Goal: Task Accomplishment & Management: Check status

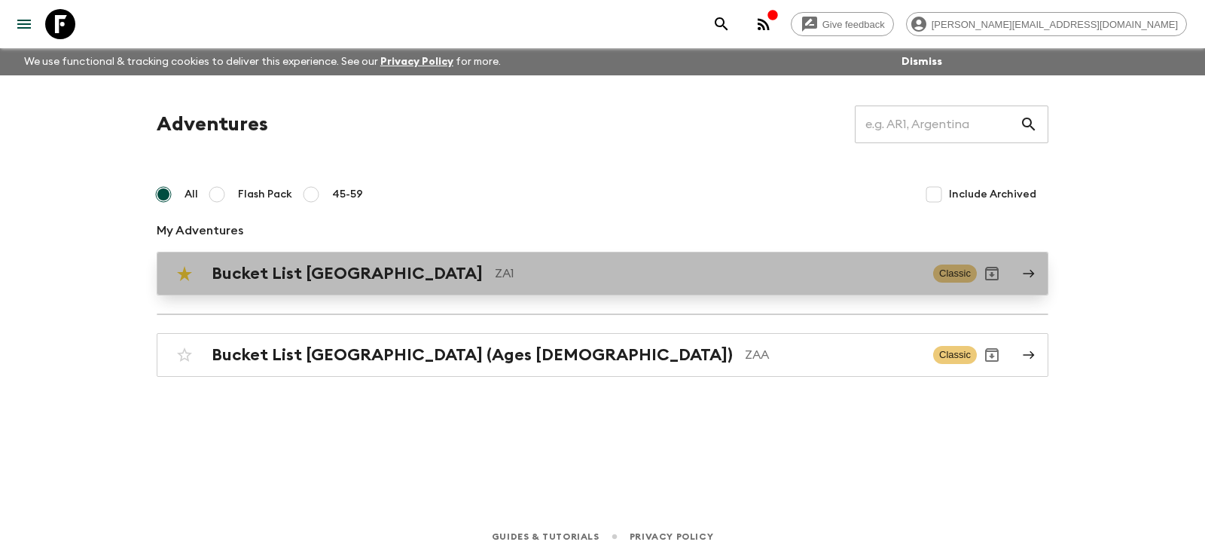
click at [288, 282] on h2 "Bucket List [GEOGRAPHIC_DATA]" at bounding box center [347, 274] width 271 height 20
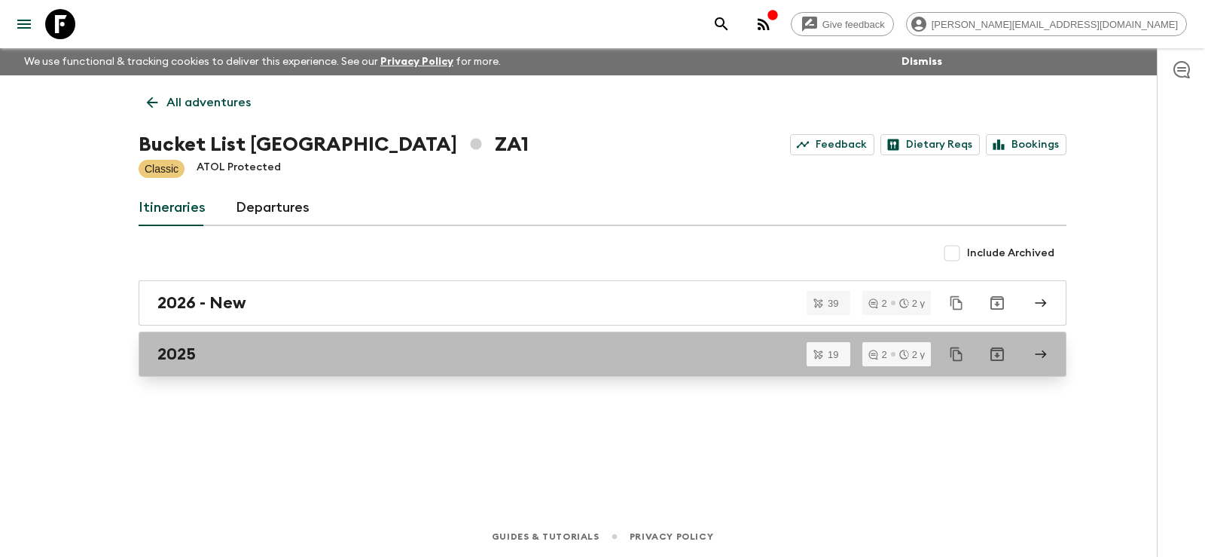
click at [199, 352] on div "2025" at bounding box center [588, 354] width 862 height 20
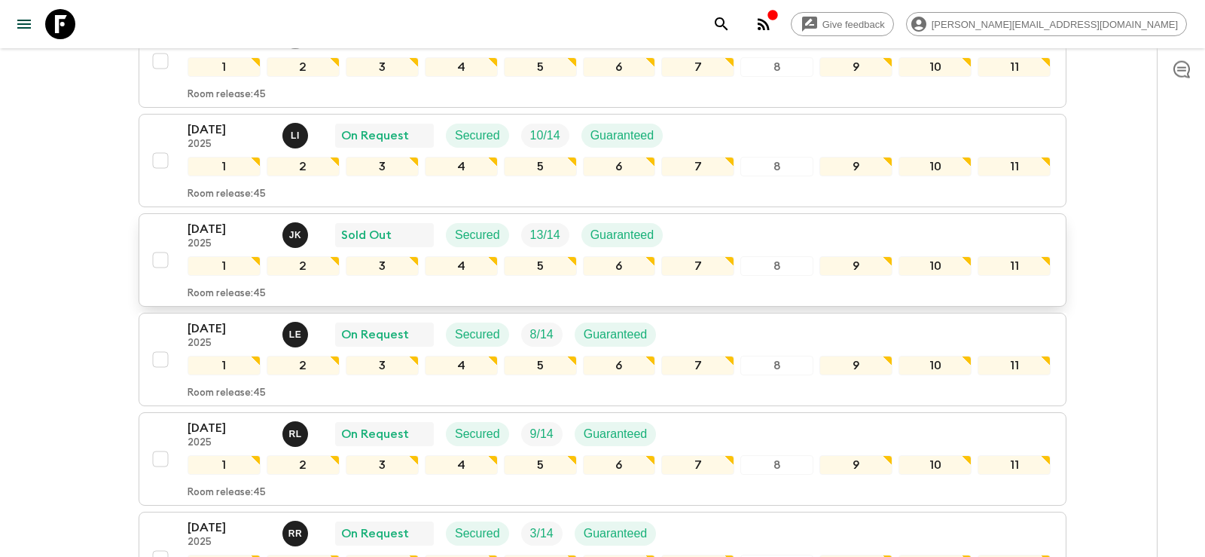
scroll to position [461, 0]
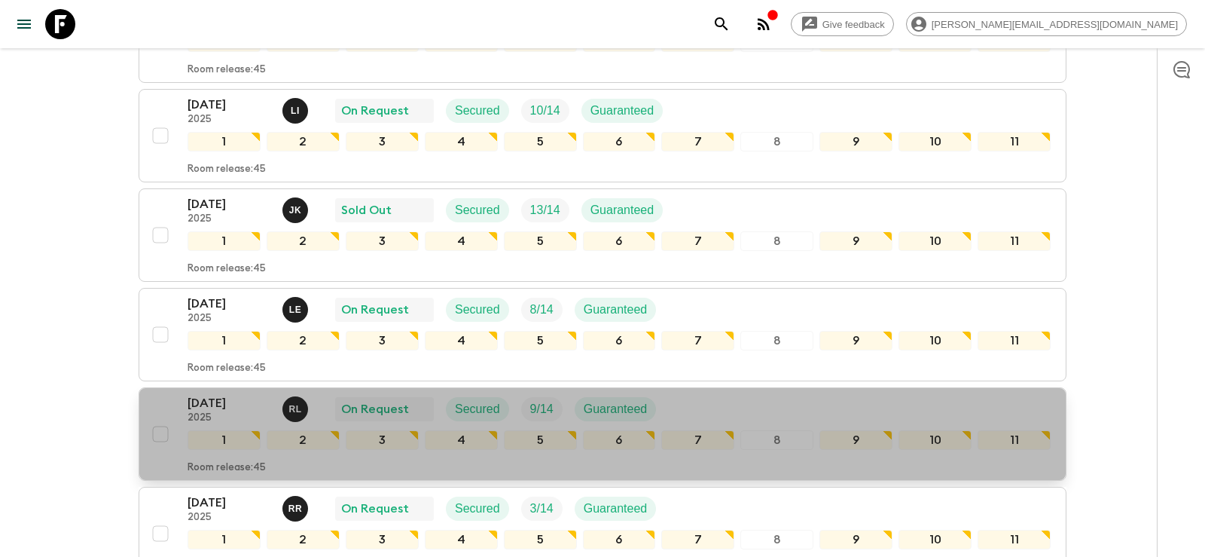
click at [213, 394] on p "[DATE]" at bounding box center [229, 403] width 83 height 18
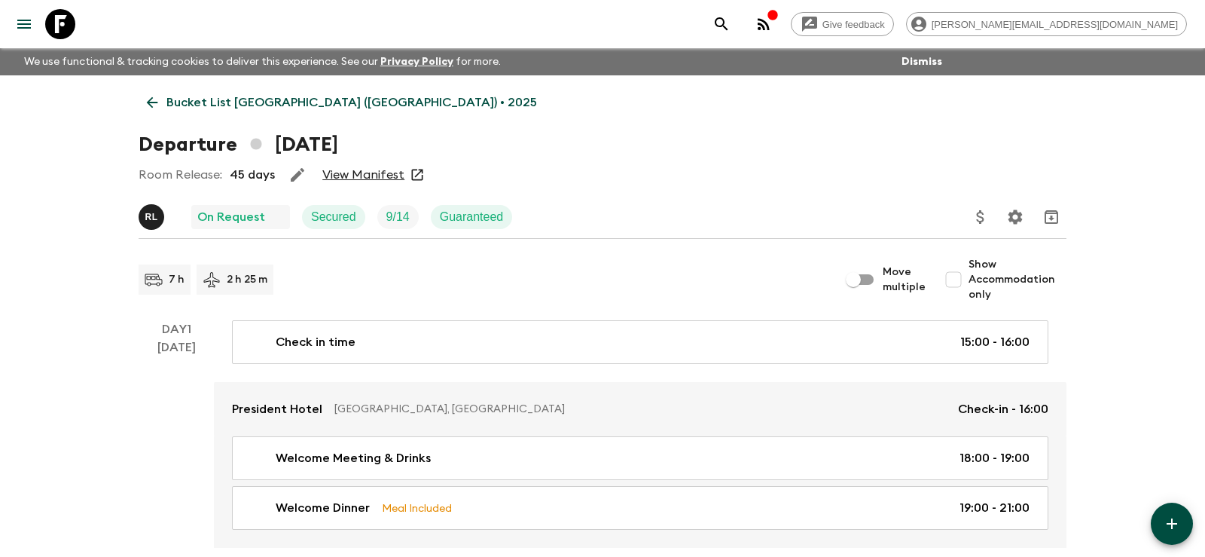
click at [377, 174] on link "View Manifest" at bounding box center [363, 174] width 82 height 15
